Goal: Information Seeking & Learning: Learn about a topic

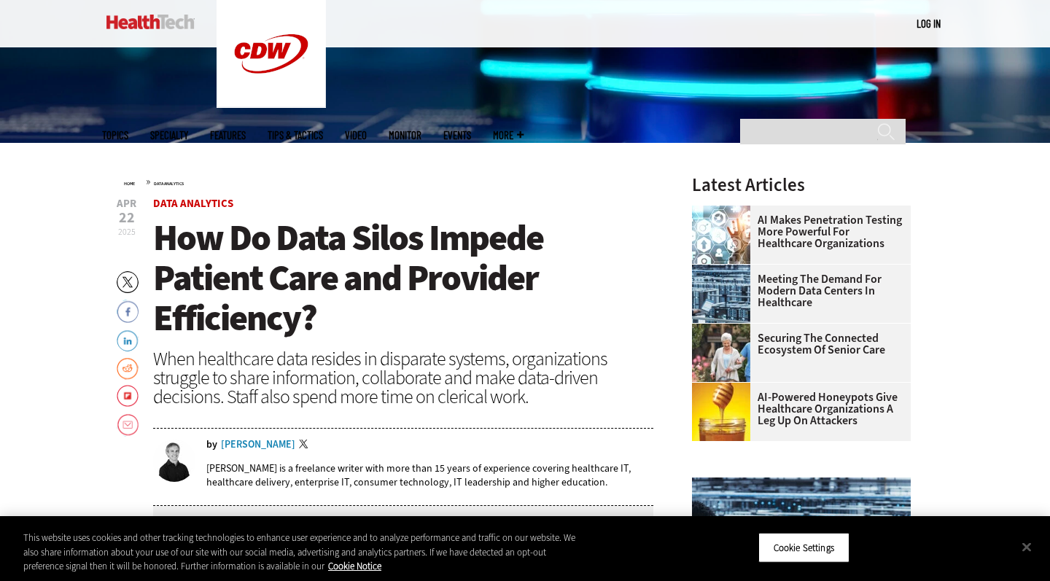
scroll to position [589, 0]
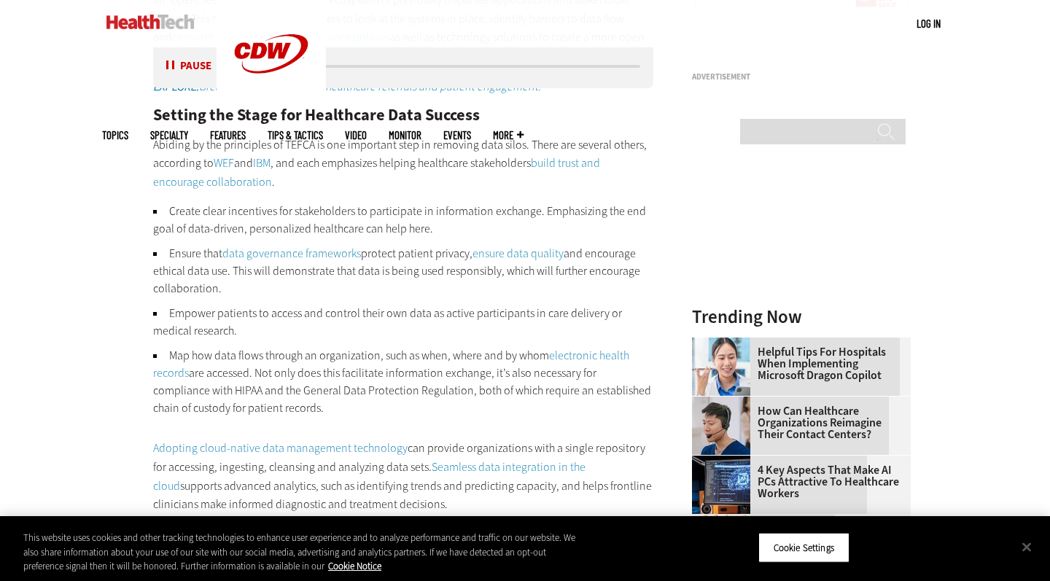
scroll to position [1731, 0]
click at [251, 346] on li "Map how data flows through an organization, such as when, where and by whom ele…" at bounding box center [403, 381] width 500 height 70
click at [1028, 547] on button "Close" at bounding box center [1027, 547] width 32 height 32
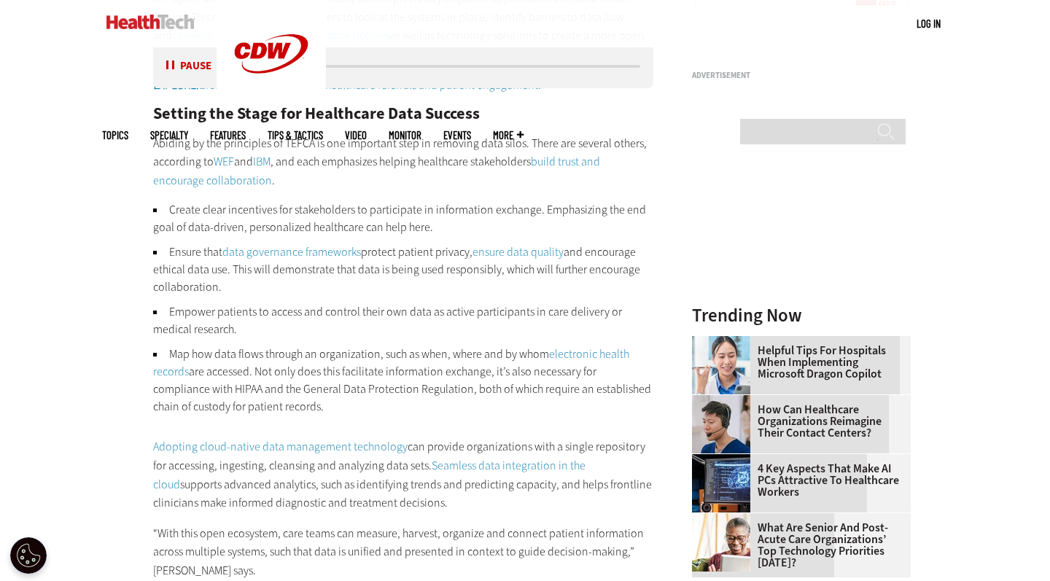
click at [787, 465] on main "Home » Data Analytics Close New AI Research From CDW See how IT leaders are tac…" at bounding box center [525, 231] width 846 height 2932
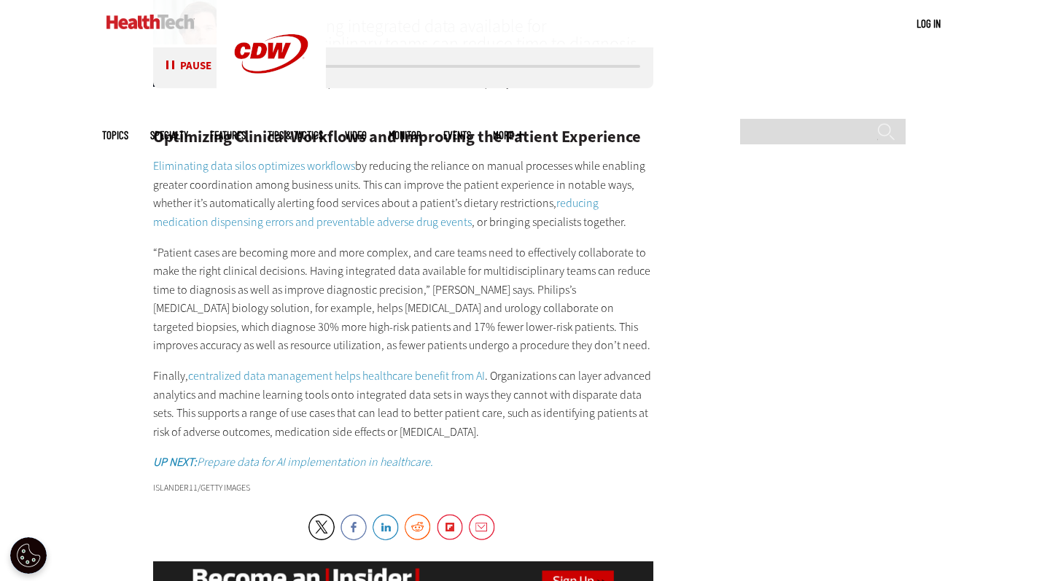
scroll to position [2382, 0]
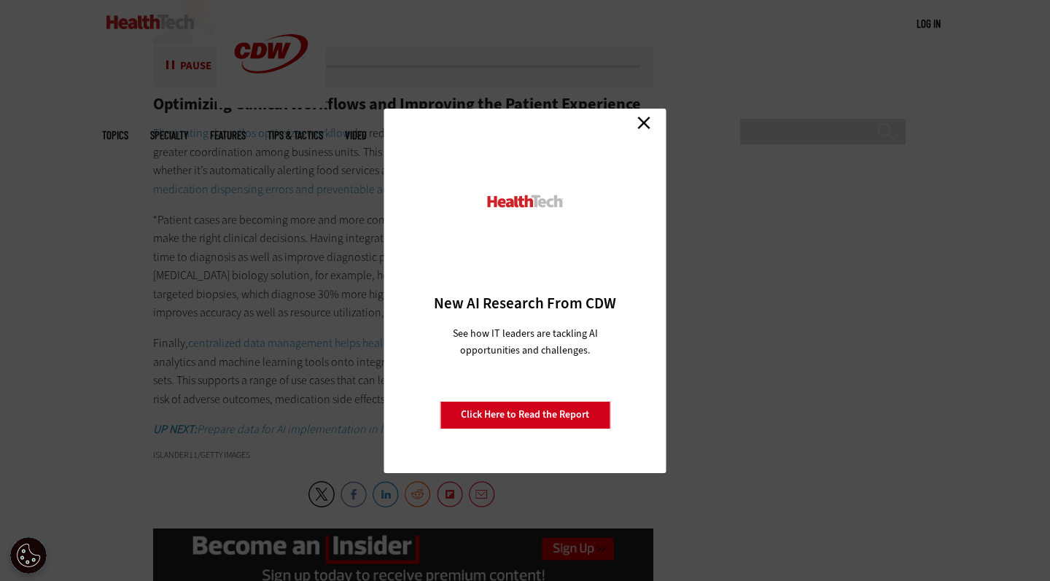
click at [643, 124] on link "Close" at bounding box center [644, 123] width 22 height 22
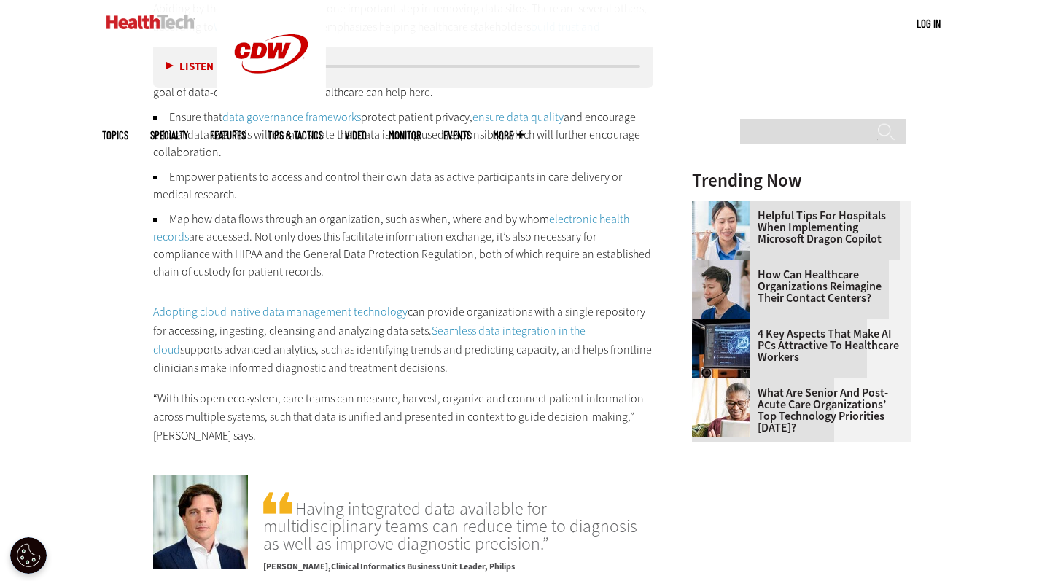
scroll to position [1865, 0]
